Goal: Task Accomplishment & Management: Complete application form

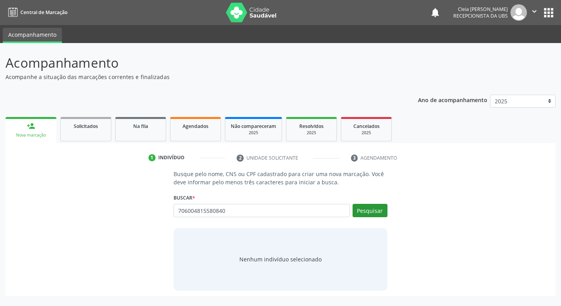
type input "706004815580840"
click at [370, 212] on button "Pesquisar" at bounding box center [370, 210] width 35 height 13
type input "706004815580840"
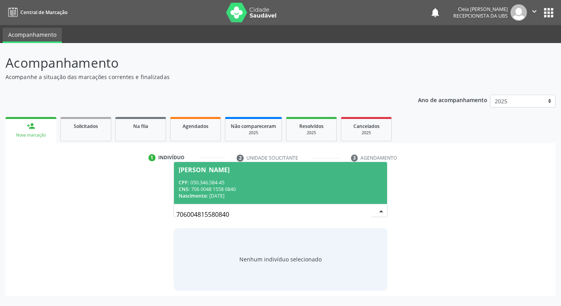
click at [297, 179] on div "CPF: 050.346.584-45" at bounding box center [280, 182] width 203 height 7
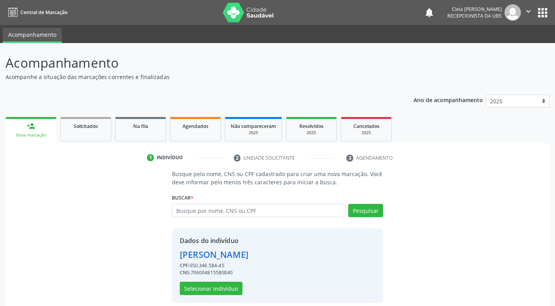
scroll to position [8, 0]
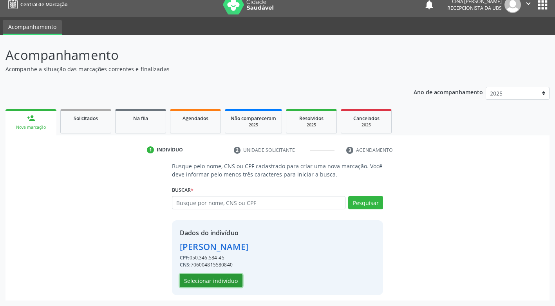
click at [230, 284] on button "Selecionar indivíduo" at bounding box center [211, 280] width 63 height 13
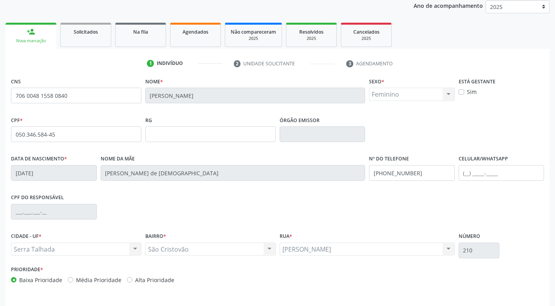
scroll to position [118, 0]
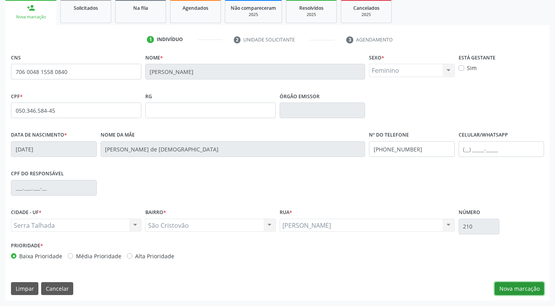
click at [513, 286] on button "Nova marcação" at bounding box center [519, 289] width 49 height 13
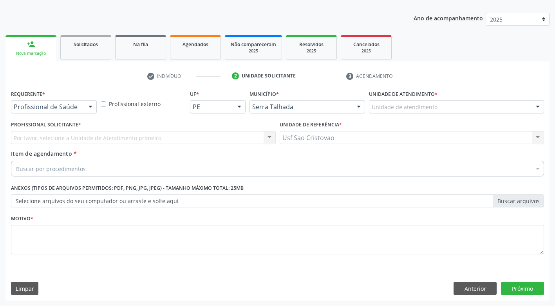
scroll to position [82, 0]
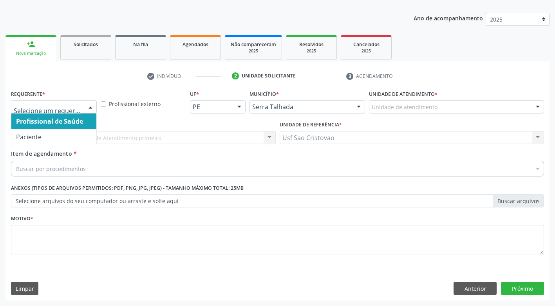
click at [87, 111] on div at bounding box center [91, 107] width 12 height 13
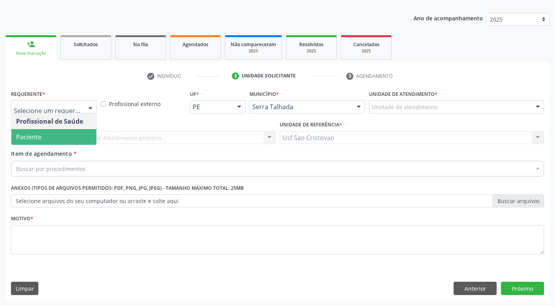
click at [84, 142] on span "Paciente" at bounding box center [53, 137] width 85 height 16
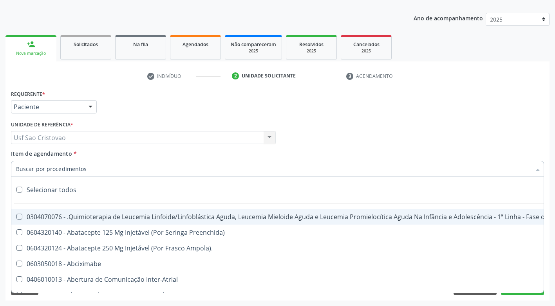
click at [87, 170] on div at bounding box center [277, 169] width 533 height 16
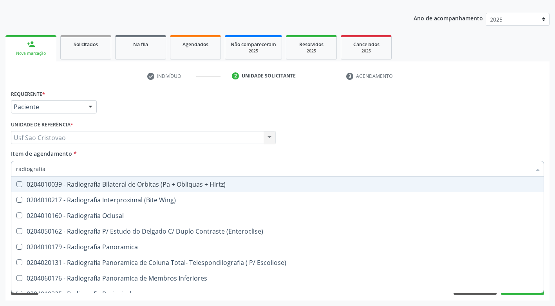
type input "radiografia"
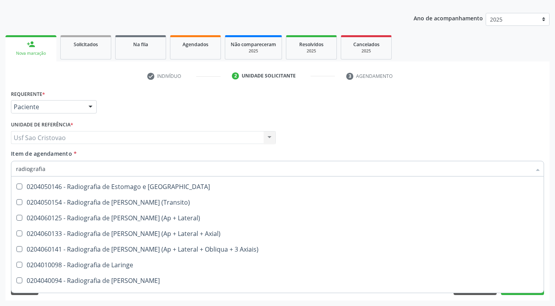
scroll to position [705, 0]
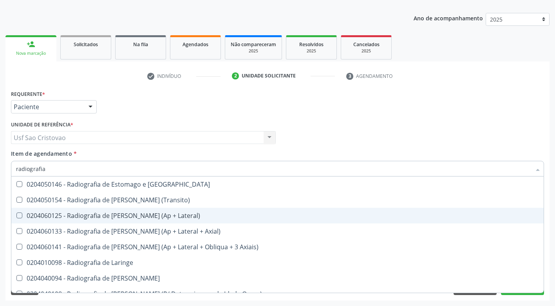
click at [18, 216] on Lateral\) at bounding box center [19, 216] width 6 height 6
click at [16, 216] on Lateral\) "checkbox" at bounding box center [13, 215] width 5 height 5
checkbox Lateral\) "true"
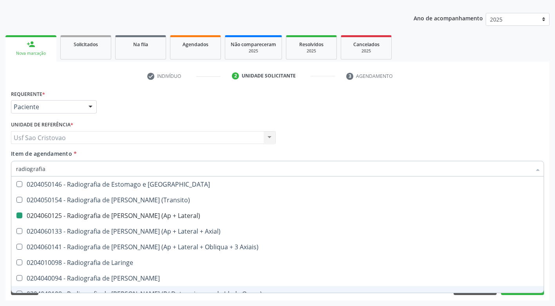
click at [366, 299] on div "Requerente * Paciente Profissional de Saúde Paciente Nenhum resultado encontrad…" at bounding box center [277, 194] width 544 height 213
checkbox Wing\) "true"
checkbox Lateral\) "false"
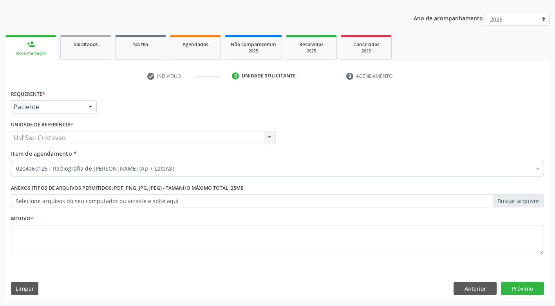
scroll to position [0, 0]
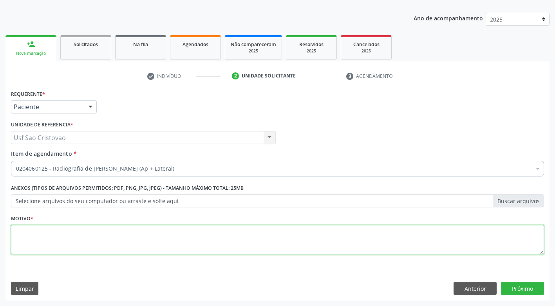
click at [434, 245] on textarea at bounding box center [277, 240] width 533 height 30
type textarea "."
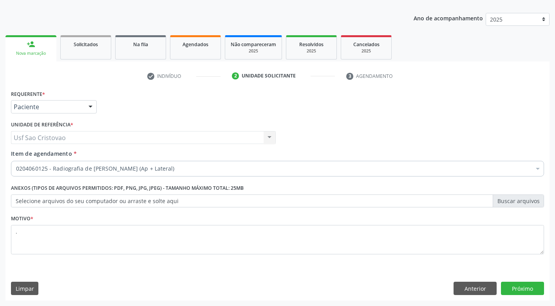
click at [406, 277] on div "Requerente * Paciente Profissional de Saúde Paciente Nenhum resultado encontrad…" at bounding box center [277, 194] width 544 height 213
click at [519, 291] on button "Próximo" at bounding box center [522, 288] width 43 height 13
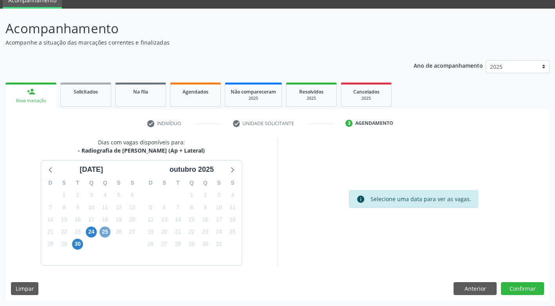
click at [104, 232] on span "25" at bounding box center [105, 232] width 11 height 11
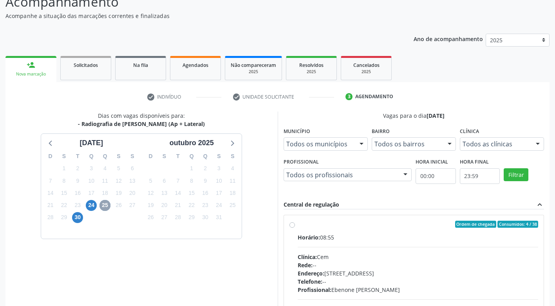
scroll to position [74, 0]
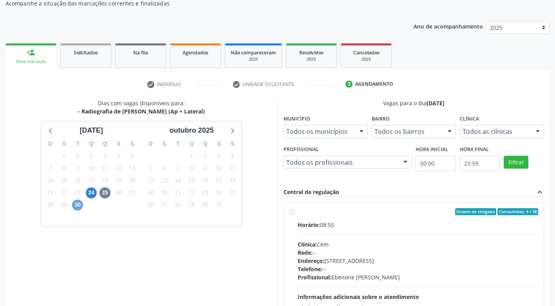
click at [79, 205] on span "30" at bounding box center [77, 205] width 11 height 11
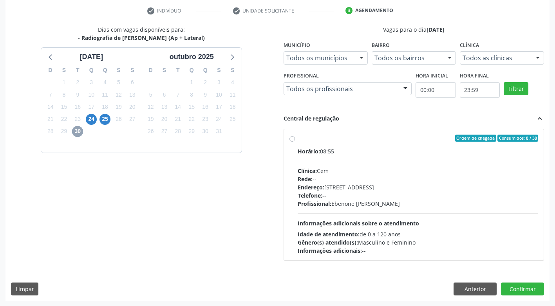
scroll to position [148, 0]
click at [298, 139] on label "Ordem de chegada Consumidos: 8 / 38 Horário: 08:55 Clínica: Cem Rede: -- Endere…" at bounding box center [418, 194] width 241 height 120
click at [292, 139] on input "Ordem de chegada Consumidos: 8 / 38 Horário: 08:55 Clínica: Cem Rede: -- Endere…" at bounding box center [292, 137] width 5 height 7
radio input "true"
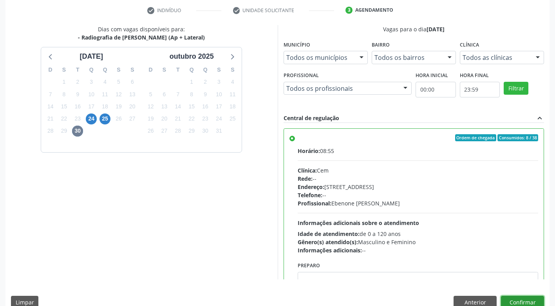
click at [532, 302] on button "Confirmar" at bounding box center [522, 302] width 43 height 13
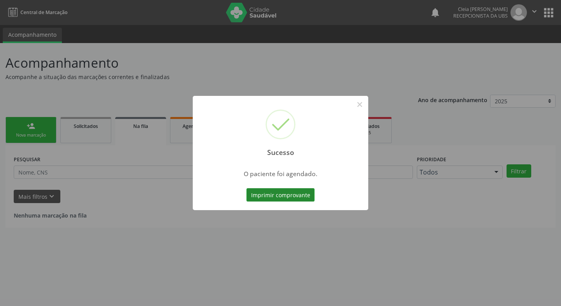
click at [300, 193] on button "Imprimir comprovante" at bounding box center [280, 194] width 68 height 13
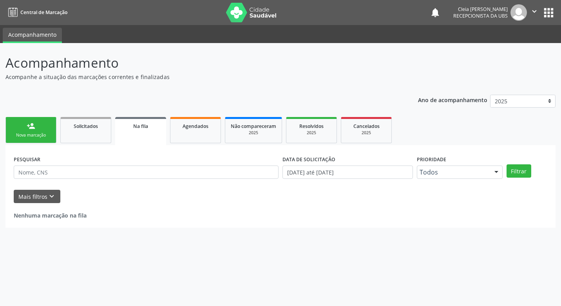
click at [46, 129] on link "person_add Nova marcação" at bounding box center [30, 130] width 51 height 26
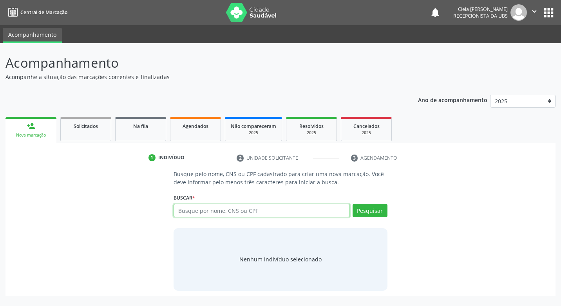
click at [268, 209] on input "text" at bounding box center [262, 210] width 176 height 13
type input "700009958811000"
click at [377, 207] on button "Pesquisar" at bounding box center [370, 210] width 35 height 13
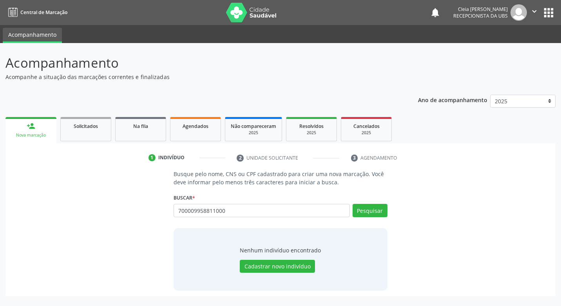
click at [379, 209] on div "700009958811000 Busque por nome, CNS ou CPF Nenhum resultado encontrado para: "…" at bounding box center [281, 213] width 214 height 19
drag, startPoint x: 228, startPoint y: 210, endPoint x: 128, endPoint y: 220, distance: 100.4
click at [128, 220] on div "Busque pelo nome, CNS ou CPF cadastrado para criar uma nova marcação. Você deve…" at bounding box center [280, 230] width 539 height 121
type input "marleide [PERSON_NAME]"
click at [368, 212] on button "Pesquisar" at bounding box center [370, 210] width 35 height 13
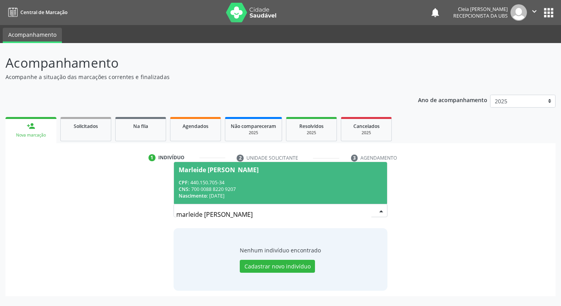
click at [347, 177] on span "Marleide [PERSON_NAME] CPF: 440.150.705-34 CNS: 700 0088 8220 9207 Nascimento: …" at bounding box center [280, 183] width 213 height 42
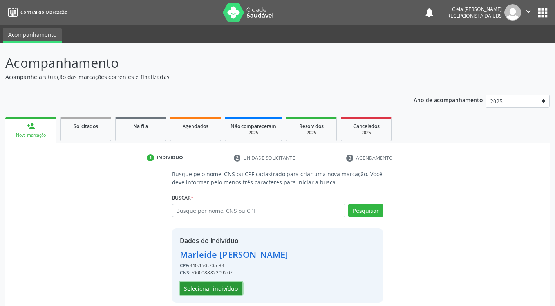
click at [197, 288] on button "Selecionar indivíduo" at bounding box center [211, 288] width 63 height 13
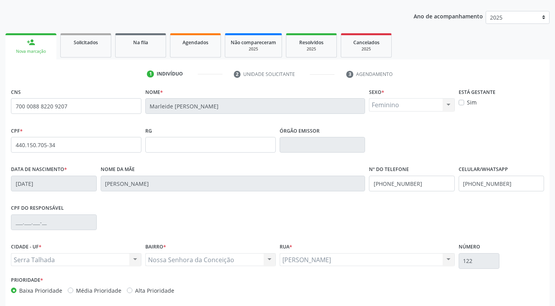
scroll to position [118, 0]
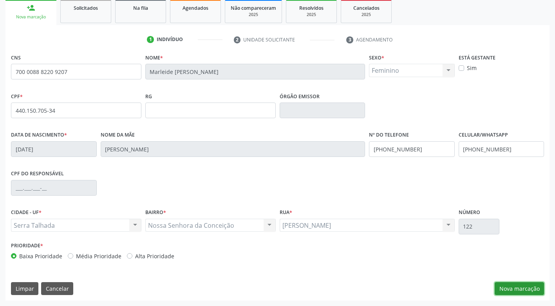
click at [510, 287] on button "Nova marcação" at bounding box center [519, 289] width 49 height 13
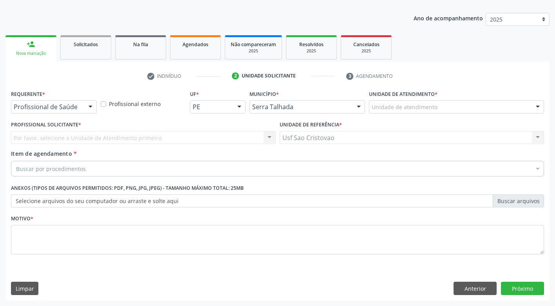
scroll to position [82, 0]
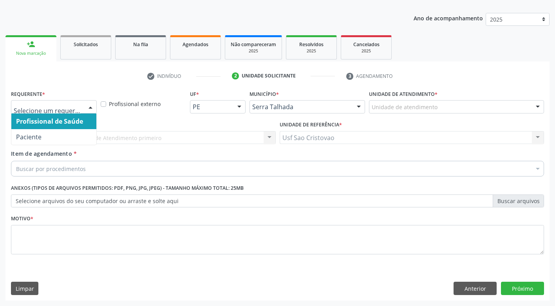
click at [92, 111] on div at bounding box center [91, 107] width 12 height 13
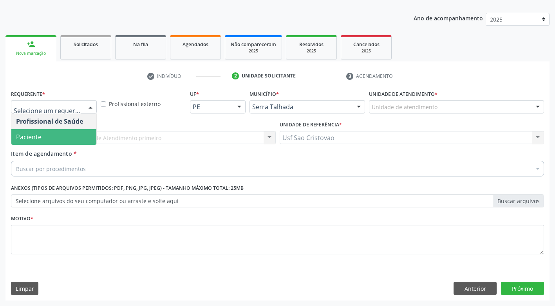
click at [91, 138] on span "Paciente" at bounding box center [53, 137] width 85 height 16
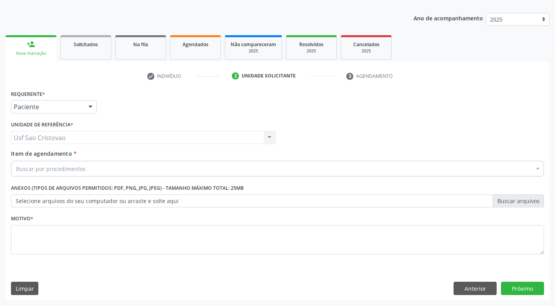
click at [98, 173] on div "Buscar por procedimentos" at bounding box center [277, 169] width 533 height 16
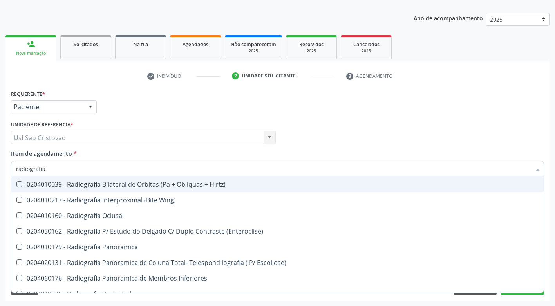
type input "radiografia"
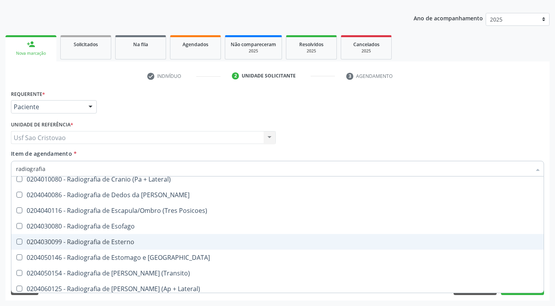
scroll to position [620, 0]
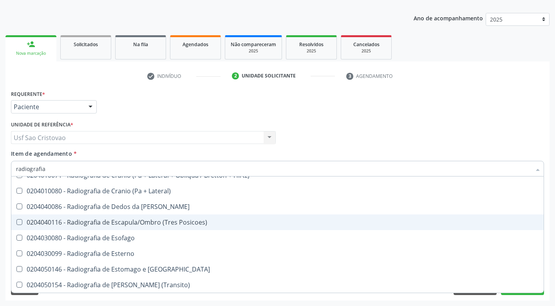
click at [20, 221] on Posicoes\) at bounding box center [19, 222] width 6 height 6
click at [16, 221] on Posicoes\) "checkbox" at bounding box center [13, 222] width 5 height 5
checkbox Posicoes\) "true"
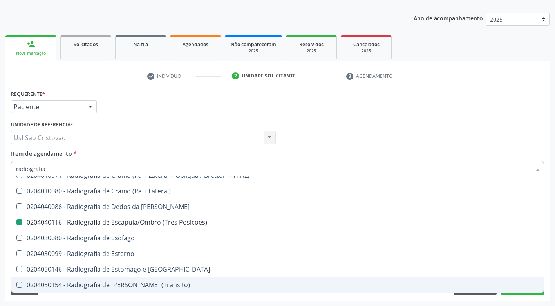
click at [207, 297] on div "Requerente * Paciente Profissional de Saúde Paciente Nenhum resultado encontrad…" at bounding box center [277, 194] width 544 height 213
checkbox Wing\) "true"
checkbox Posicoes\) "false"
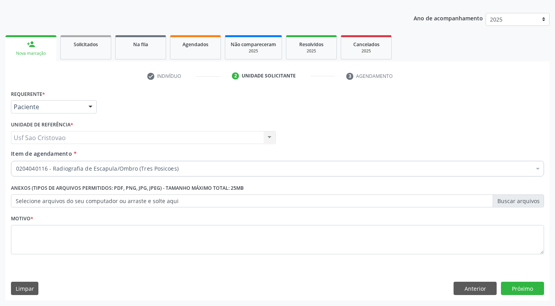
scroll to position [0, 0]
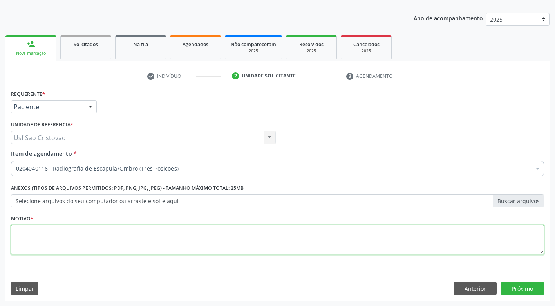
click at [250, 241] on textarea at bounding box center [277, 240] width 533 height 30
type textarea "."
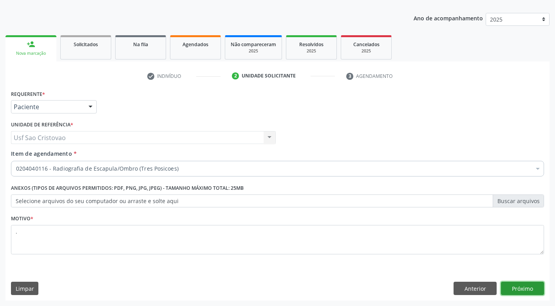
click at [531, 286] on button "Próximo" at bounding box center [522, 288] width 43 height 13
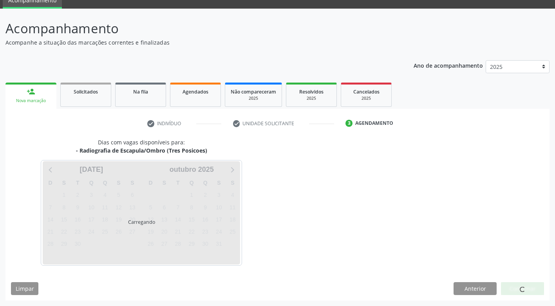
scroll to position [34, 0]
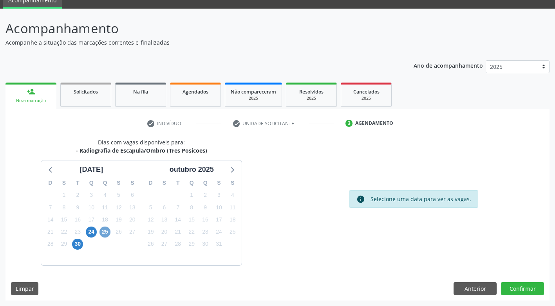
click at [104, 234] on span "25" at bounding box center [105, 232] width 11 height 11
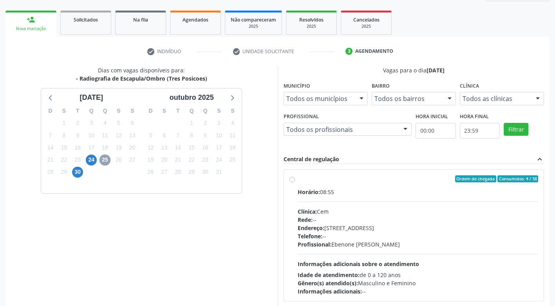
scroll to position [113, 0]
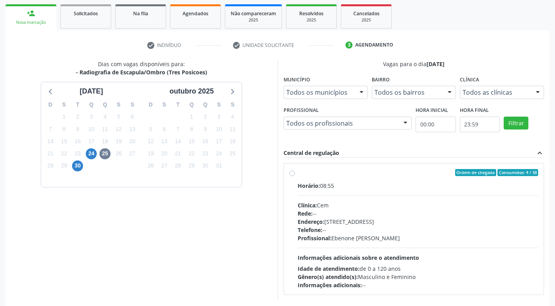
click at [298, 175] on label "Ordem de chegada Consumidos: 4 / 38 Horário: 08:55 Clínica: Cem Rede: -- Endere…" at bounding box center [418, 229] width 241 height 120
click at [291, 175] on input "Ordem de chegada Consumidos: 4 / 38 Horário: 08:55 Clínica: Cem Rede: -- Endere…" at bounding box center [292, 172] width 5 height 7
radio input "true"
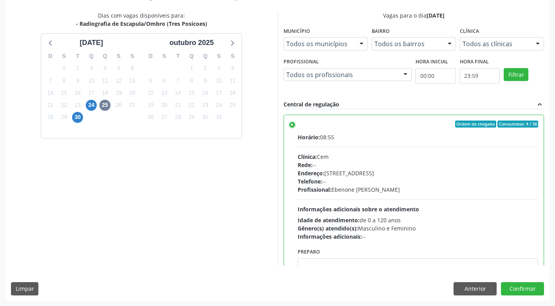
scroll to position [162, 0]
click at [536, 285] on button "Confirmar" at bounding box center [522, 288] width 43 height 13
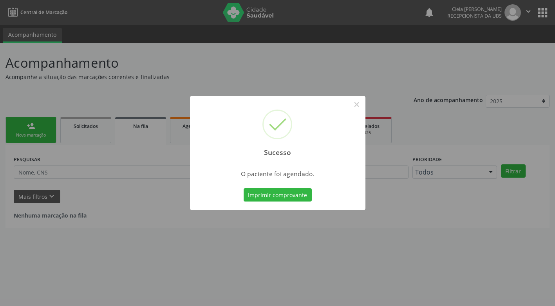
scroll to position [0, 0]
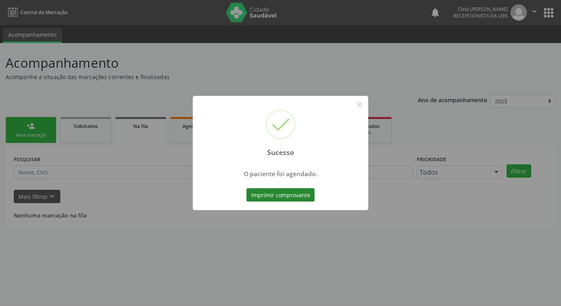
click at [307, 198] on button "Imprimir comprovante" at bounding box center [280, 194] width 68 height 13
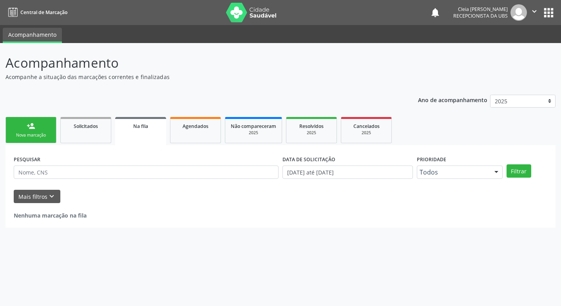
click at [31, 125] on div "person_add" at bounding box center [31, 126] width 9 height 9
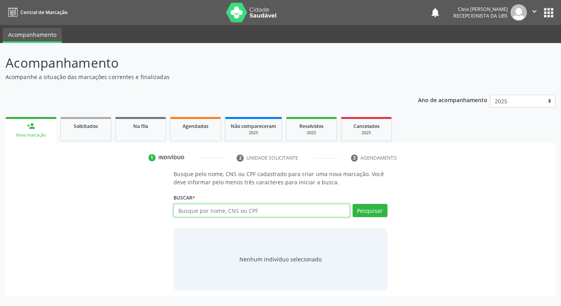
click at [265, 210] on input "text" at bounding box center [262, 210] width 176 height 13
type input "3883434404"
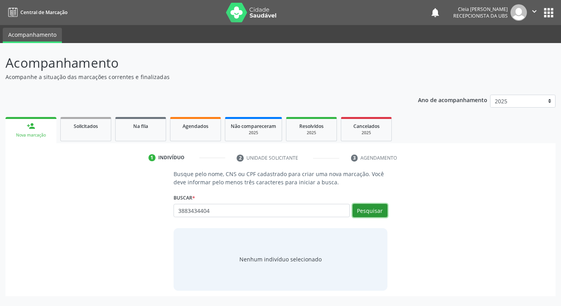
click at [381, 209] on button "Pesquisar" at bounding box center [370, 210] width 35 height 13
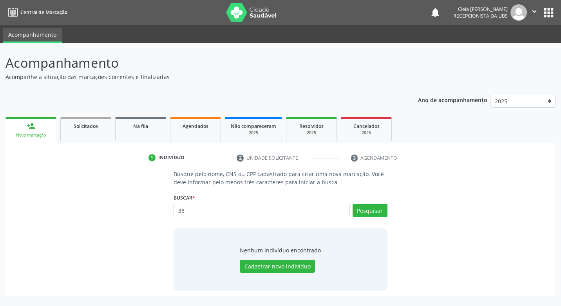
type input "3"
type input "38834324404"
click at [380, 211] on button "Pesquisar" at bounding box center [370, 210] width 35 height 13
type input "38834324404"
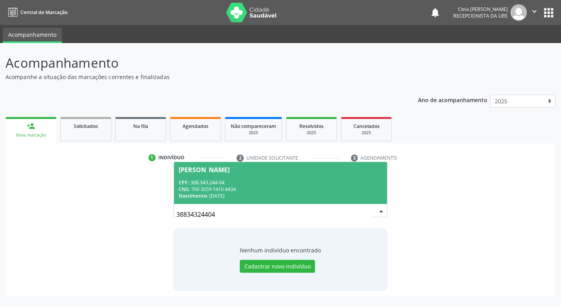
click at [264, 180] on div "CPF: 388.343.244-04" at bounding box center [280, 182] width 203 height 7
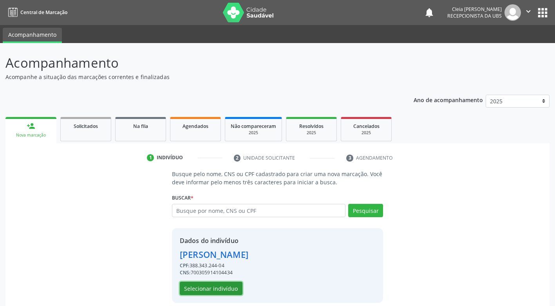
click at [230, 289] on button "Selecionar indivíduo" at bounding box center [211, 288] width 63 height 13
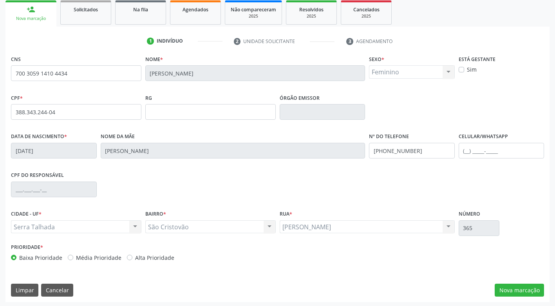
scroll to position [118, 0]
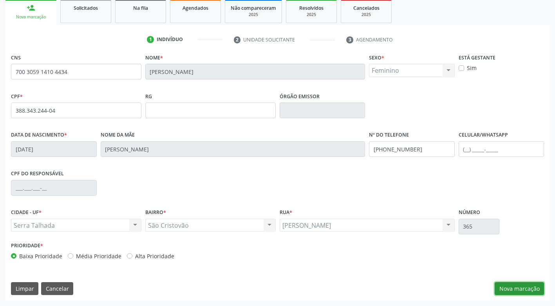
click at [517, 289] on button "Nova marcação" at bounding box center [519, 289] width 49 height 13
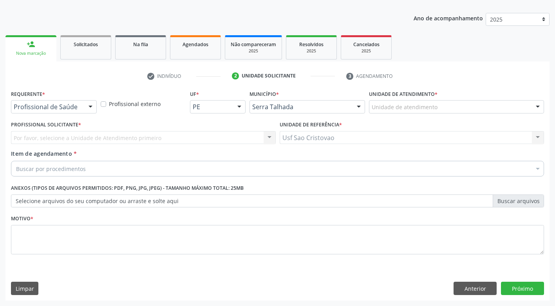
scroll to position [82, 0]
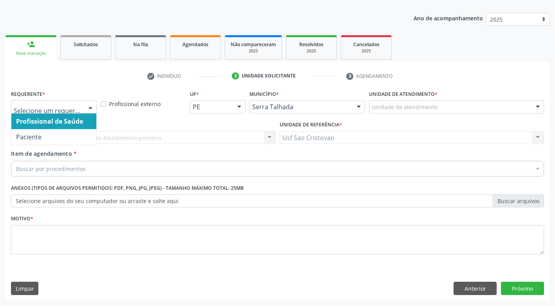
click at [91, 108] on div at bounding box center [91, 107] width 12 height 13
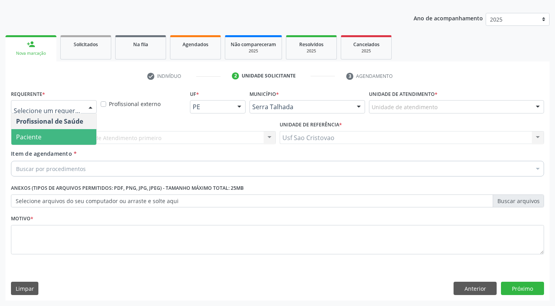
click at [75, 136] on span "Paciente" at bounding box center [53, 137] width 85 height 16
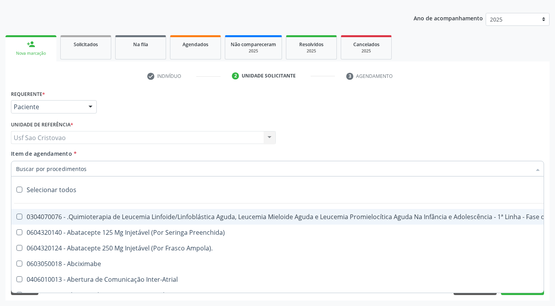
click at [99, 170] on div at bounding box center [277, 169] width 533 height 16
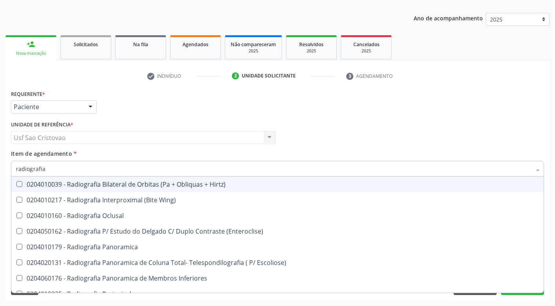
type input "radiografia"
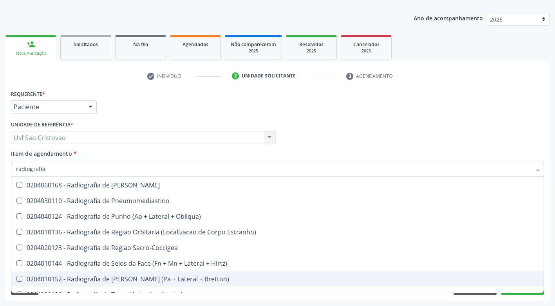
scroll to position [895, 0]
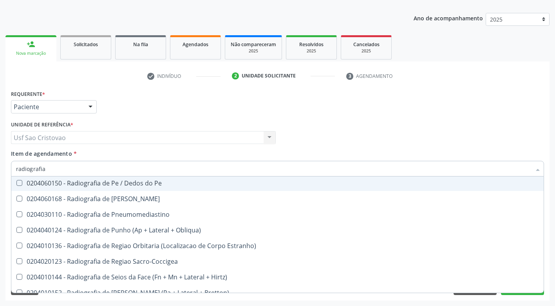
click at [162, 185] on div "0204060150 - Radiografia de Pe / Dedos do Pe" at bounding box center [277, 183] width 523 height 6
checkbox Pe "true"
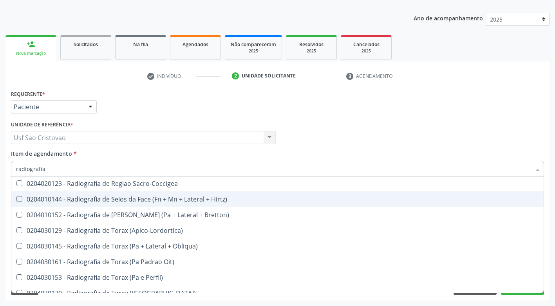
scroll to position [973, 0]
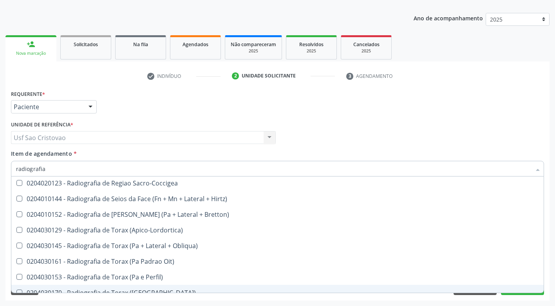
click at [266, 299] on div "Requerente * Paciente Profissional de Saúde Paciente Nenhum resultado encontrad…" at bounding box center [277, 194] width 544 height 213
checkbox Wing\) "true"
checkbox Pe "false"
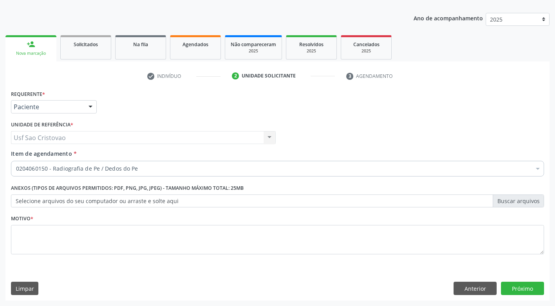
scroll to position [0, 0]
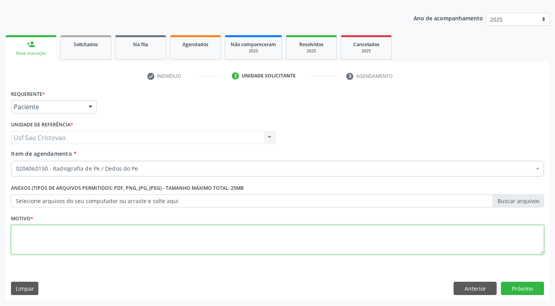
click at [299, 236] on textarea at bounding box center [277, 240] width 533 height 30
type textarea "."
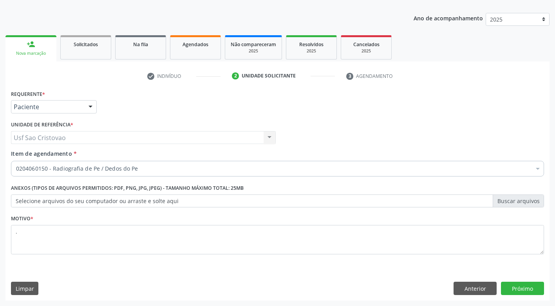
click at [213, 286] on div "Limpar Anterior Próximo" at bounding box center [277, 288] width 533 height 13
click at [533, 290] on button "Próximo" at bounding box center [522, 288] width 43 height 13
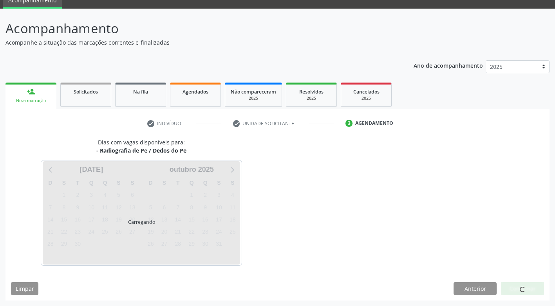
scroll to position [34, 0]
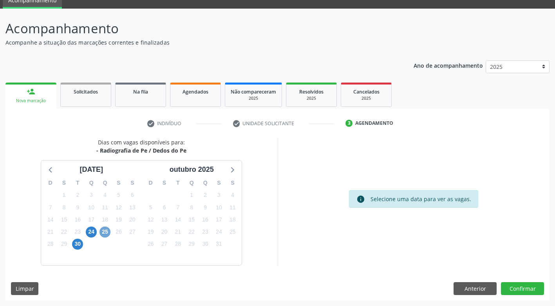
click at [107, 234] on span "25" at bounding box center [105, 232] width 11 height 11
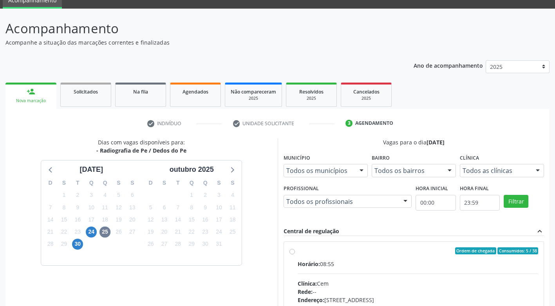
click at [298, 253] on label "Ordem de chegada Consumidos: 5 / 38 Horário: 08:55 Clínica: Cem Rede: -- Endere…" at bounding box center [418, 308] width 241 height 120
click at [292, 253] on input "Ordem de chegada Consumidos: 5 / 38 Horário: 08:55 Clínica: Cem Rede: -- Endere…" at bounding box center [292, 251] width 5 height 7
radio input "true"
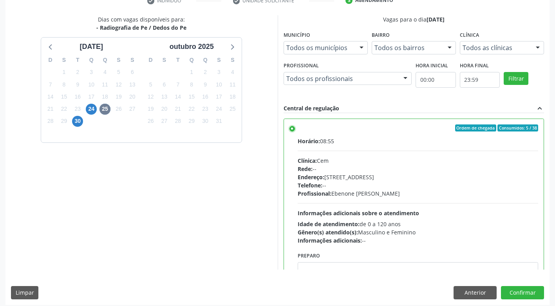
scroll to position [162, 0]
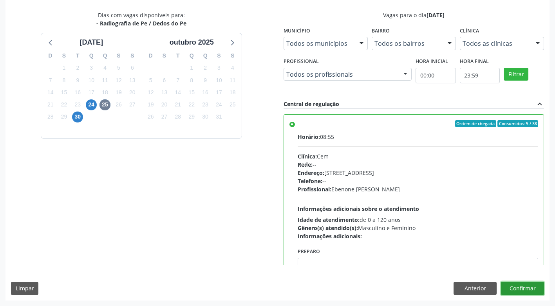
click at [520, 291] on button "Confirmar" at bounding box center [522, 288] width 43 height 13
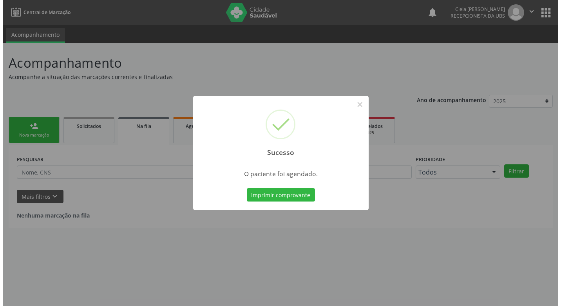
scroll to position [0, 0]
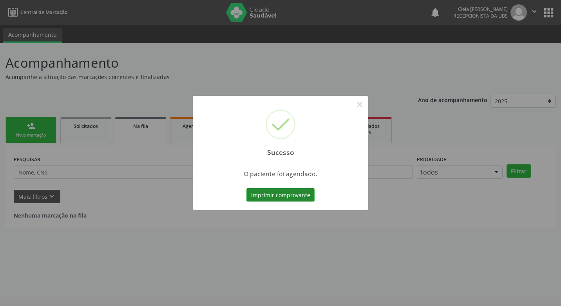
click at [277, 199] on button "Imprimir comprovante" at bounding box center [280, 194] width 68 height 13
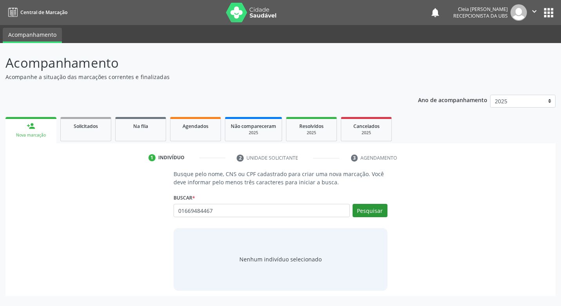
type input "01669484467"
click at [378, 209] on button "Pesquisar" at bounding box center [370, 210] width 35 height 13
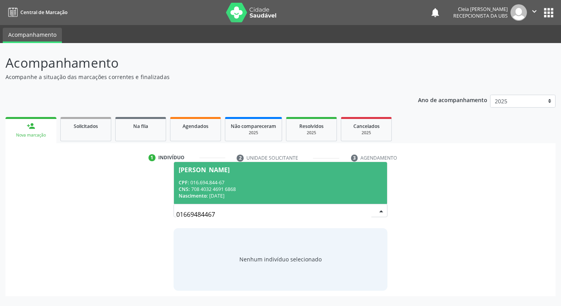
click at [316, 181] on div "CPF: 016.694.844-67" at bounding box center [280, 182] width 203 height 7
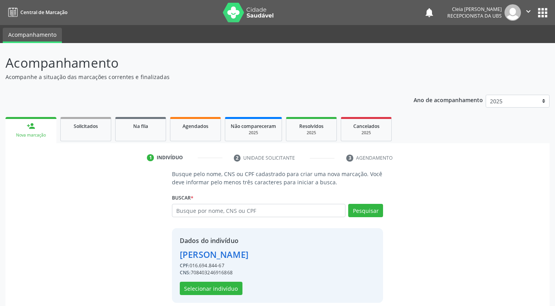
scroll to position [8, 0]
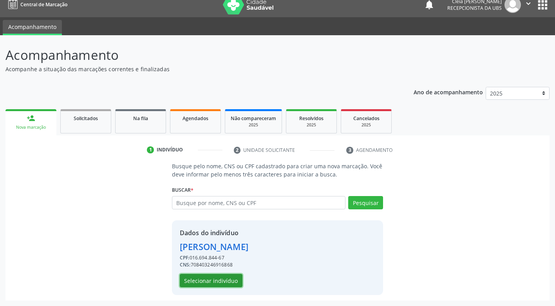
click at [217, 281] on button "Selecionar indivíduo" at bounding box center [211, 280] width 63 height 13
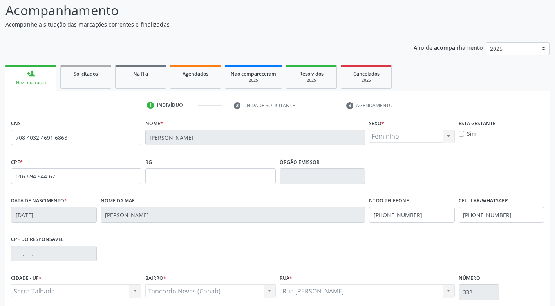
scroll to position [118, 0]
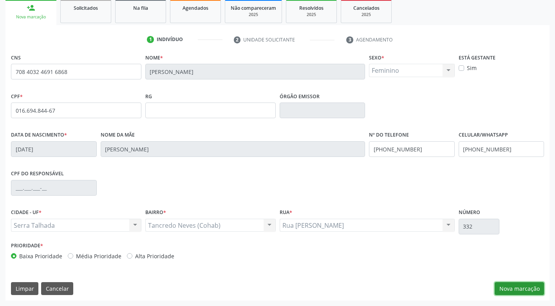
click at [527, 292] on button "Nova marcação" at bounding box center [519, 289] width 49 height 13
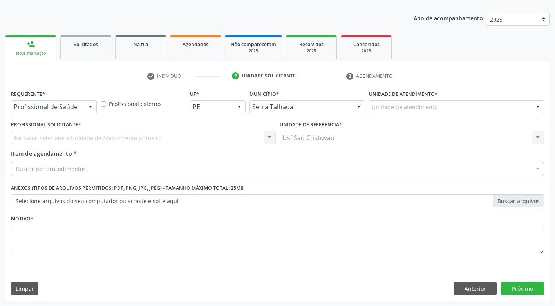
scroll to position [82, 0]
click at [184, 172] on div "Buscar por procedimentos" at bounding box center [277, 169] width 533 height 16
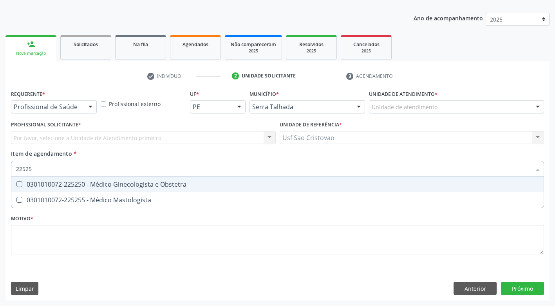
type input "225250"
click at [20, 186] on Obstetra at bounding box center [19, 184] width 6 height 6
click at [16, 186] on Obstetra "checkbox" at bounding box center [13, 184] width 5 height 5
checkbox Obstetra "true"
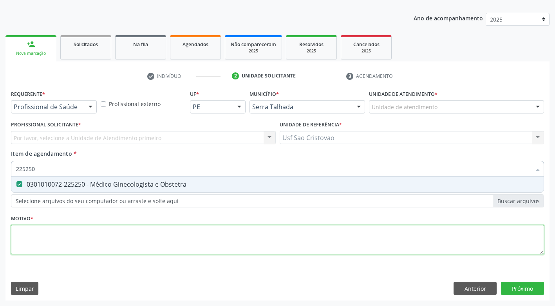
click at [67, 234] on div "Requerente * Profissional de Saúde Profissional de Saúde Paciente Nenhum result…" at bounding box center [277, 177] width 533 height 178
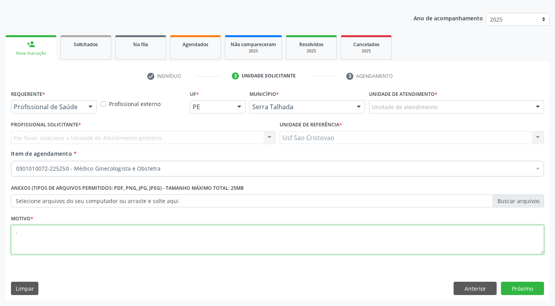
type textarea "."
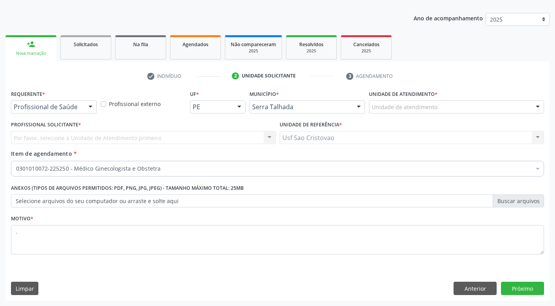
click at [267, 293] on div "Limpar Anterior Próximo" at bounding box center [277, 288] width 533 height 13
click at [515, 288] on button "Próximo" at bounding box center [522, 288] width 43 height 13
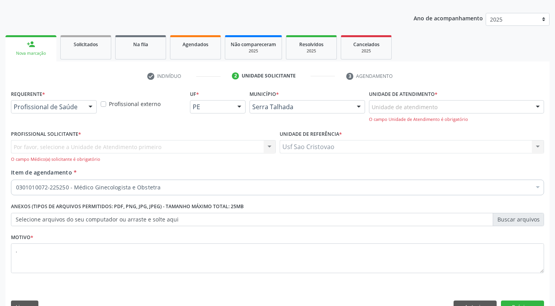
click at [92, 107] on div at bounding box center [91, 107] width 12 height 13
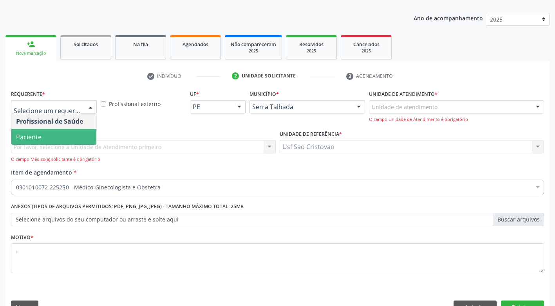
click at [87, 140] on span "Paciente" at bounding box center [53, 137] width 85 height 16
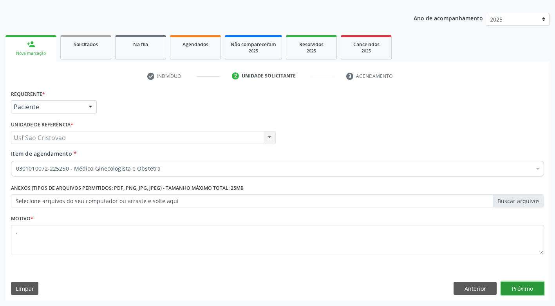
click at [530, 288] on button "Próximo" at bounding box center [522, 288] width 43 height 13
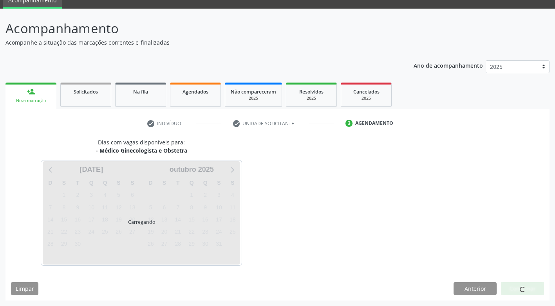
scroll to position [58, 0]
